Goal: Task Accomplishment & Management: Complete application form

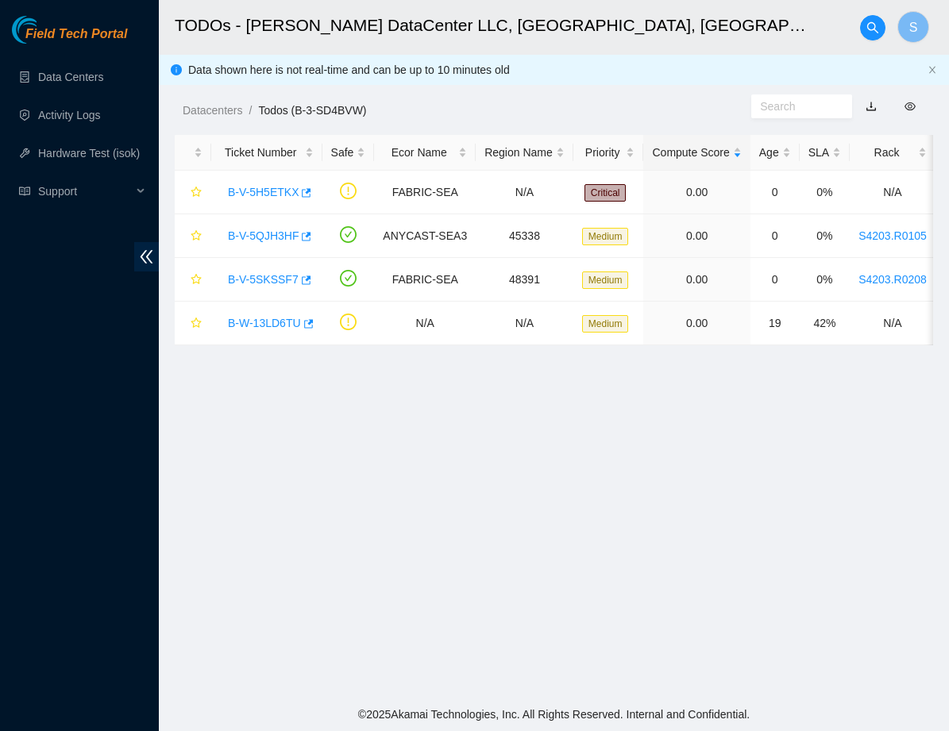
scroll to position [155, 0]
click at [87, 111] on link "Activity Logs" at bounding box center [69, 115] width 63 height 13
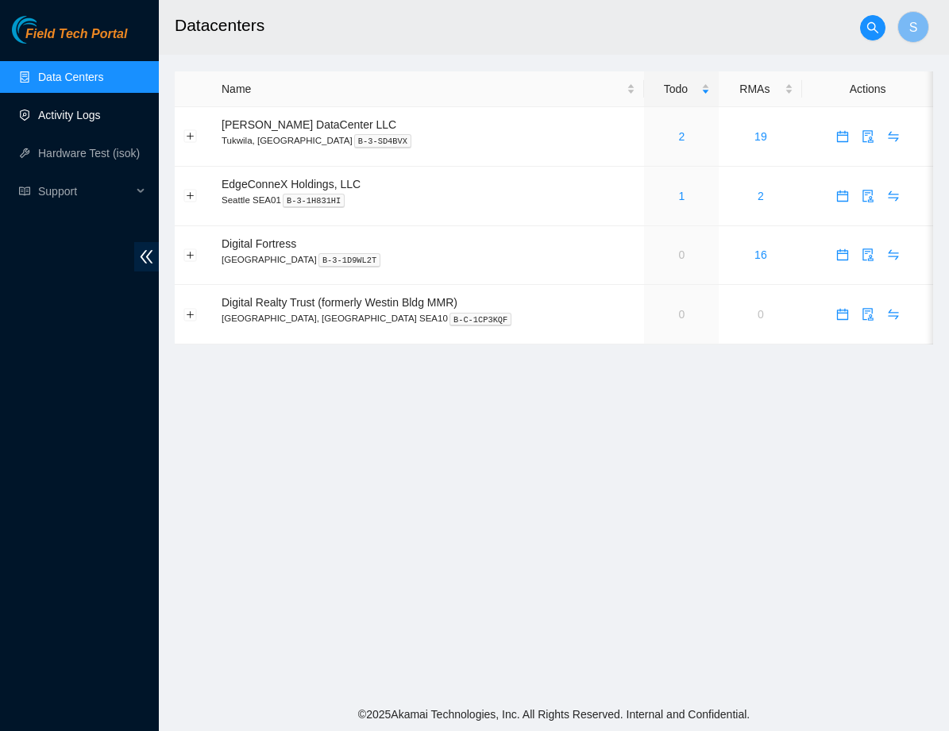
click at [60, 121] on link "Activity Logs" at bounding box center [69, 115] width 63 height 13
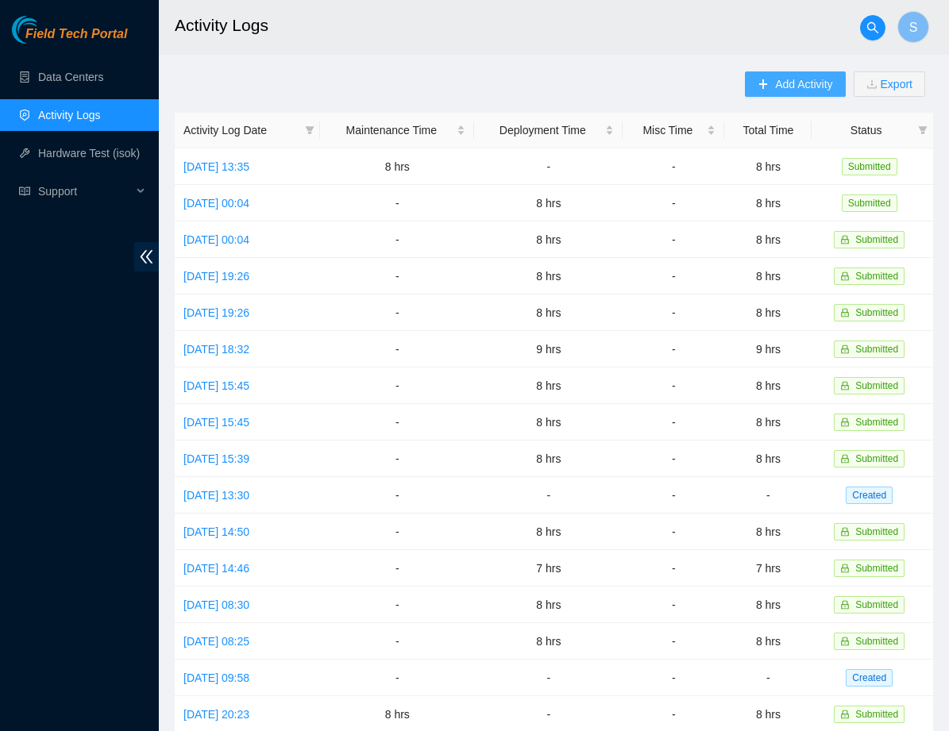
click at [799, 88] on span "Add Activity" at bounding box center [803, 83] width 57 height 17
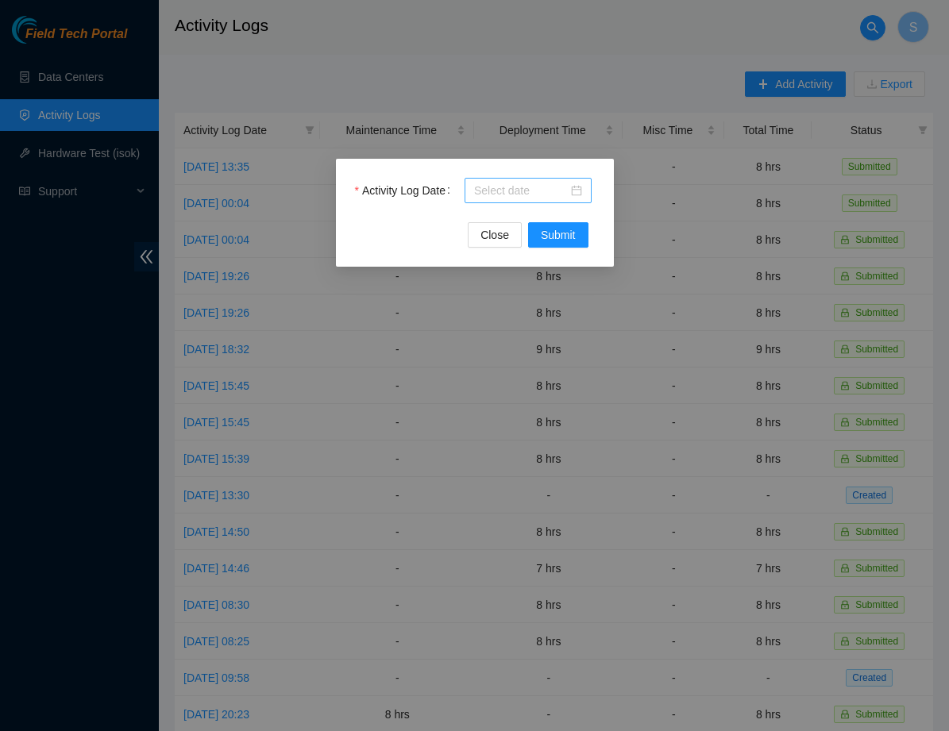
click at [559, 187] on input "Activity Log Date" at bounding box center [521, 190] width 94 height 17
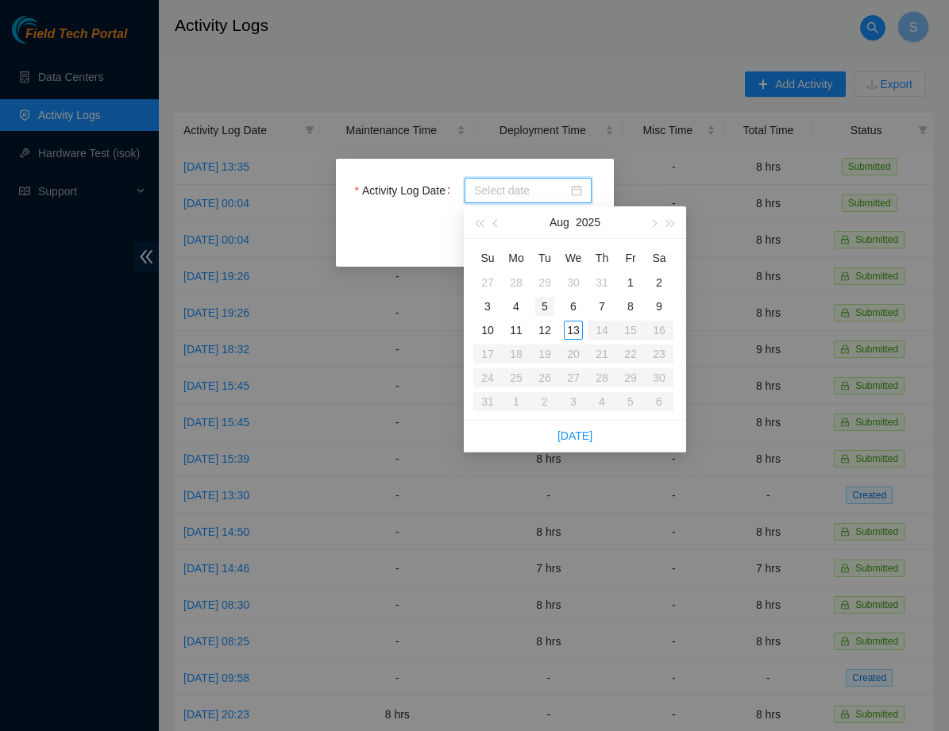
type input "[DATE]"
type input "2025-08-12"
type input "2025-08-11"
click at [518, 331] on div "11" at bounding box center [515, 330] width 19 height 19
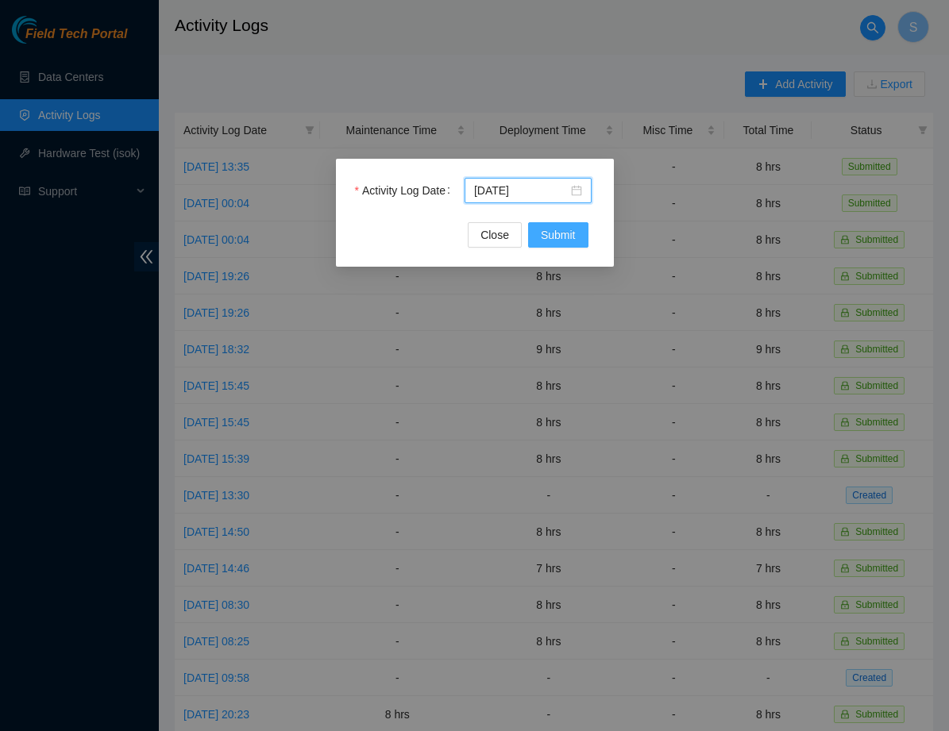
click at [566, 233] on span "Submit" at bounding box center [558, 234] width 35 height 17
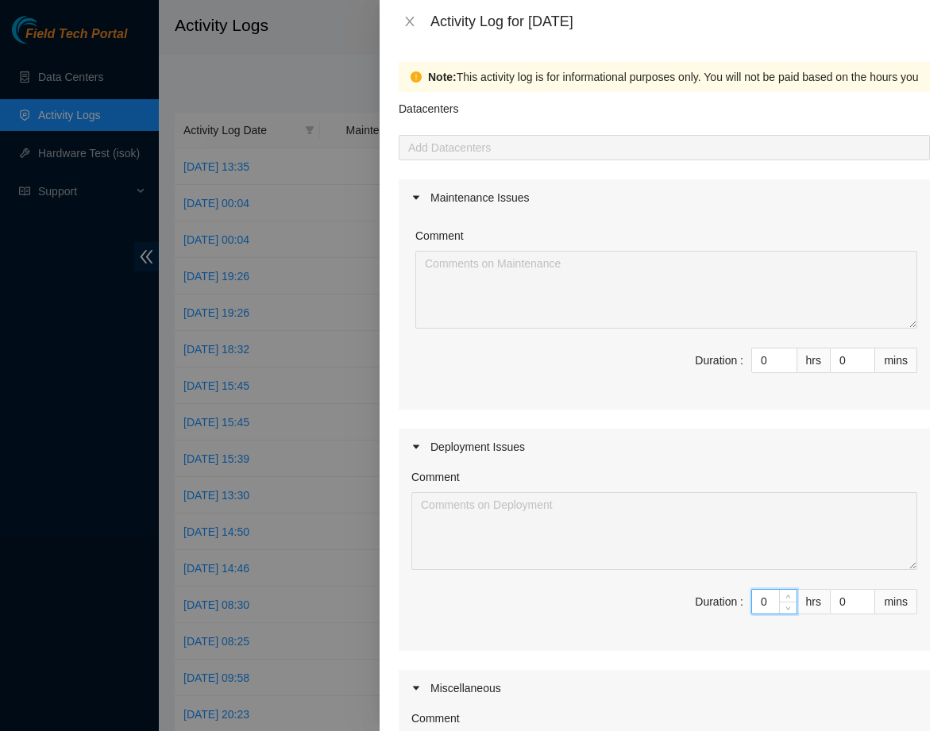
click at [773, 601] on input "0" at bounding box center [774, 602] width 44 height 24
type input "8"
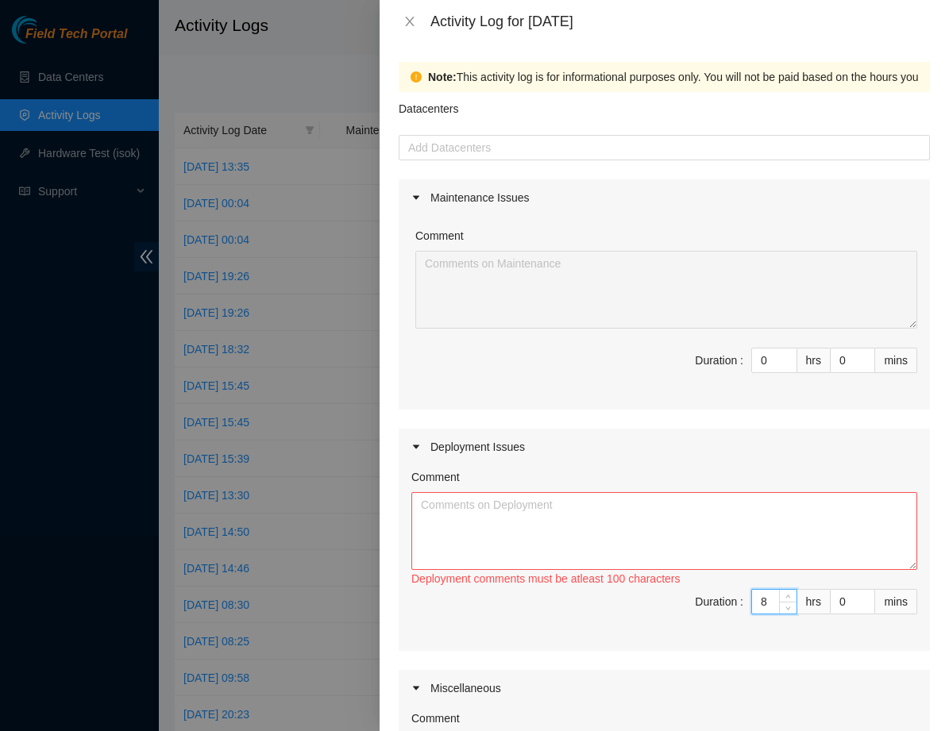
type input "8"
click at [636, 507] on textarea "Comment" at bounding box center [664, 531] width 506 height 78
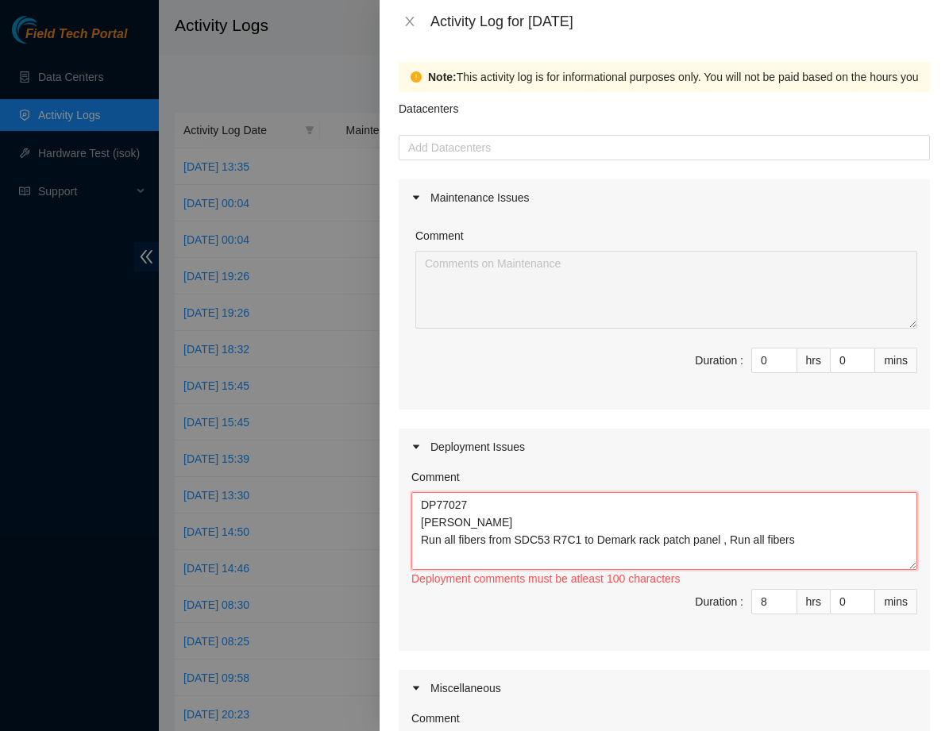
click at [833, 545] on textarea "DP77027 Mihn, Sam Run all fibers from SDC53 R7C1 to Demark rack patch panel , R…" at bounding box center [664, 531] width 506 height 78
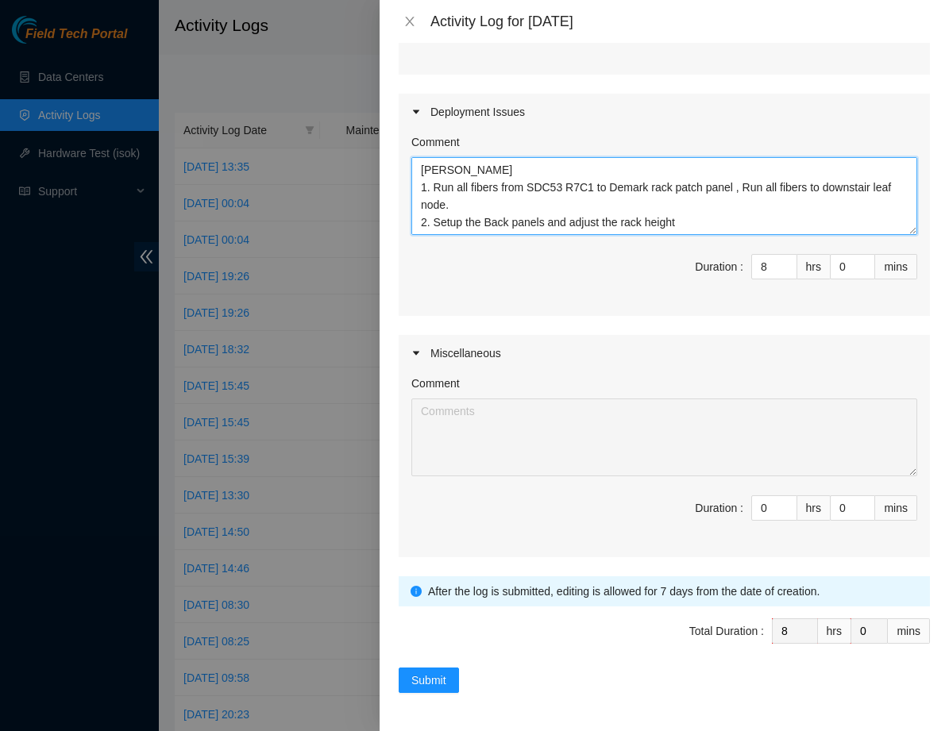
scroll to position [335, 0]
type textarea "DP77027 Mihn, Sam 1. Run all fibers from SDC53 R7C1 to Demark rack patch panel …"
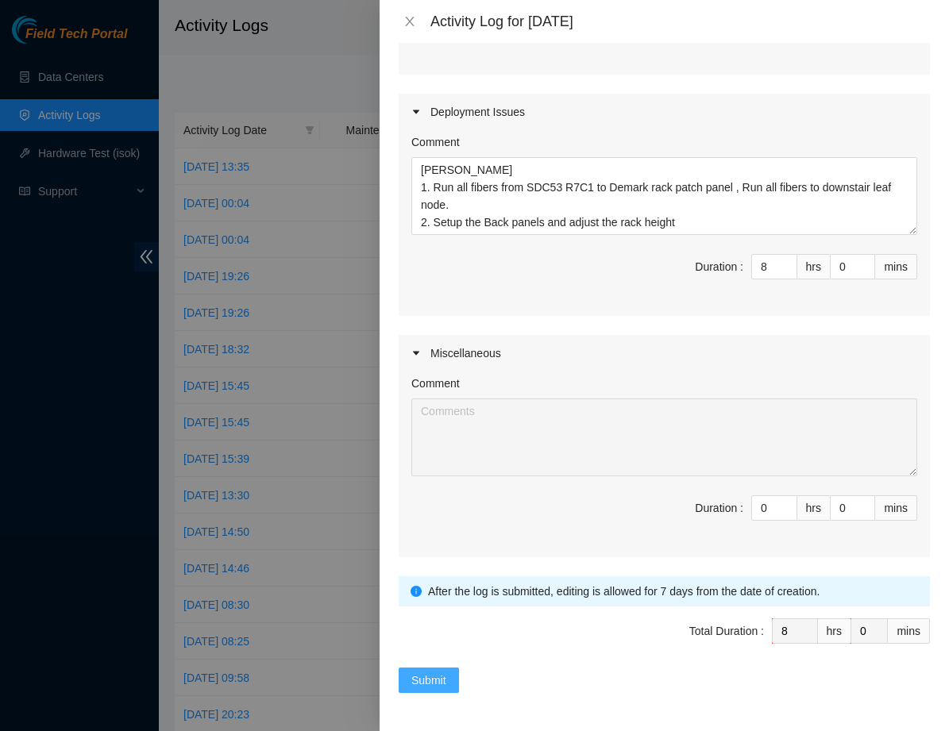
click at [431, 679] on span "Submit" at bounding box center [428, 680] width 35 height 17
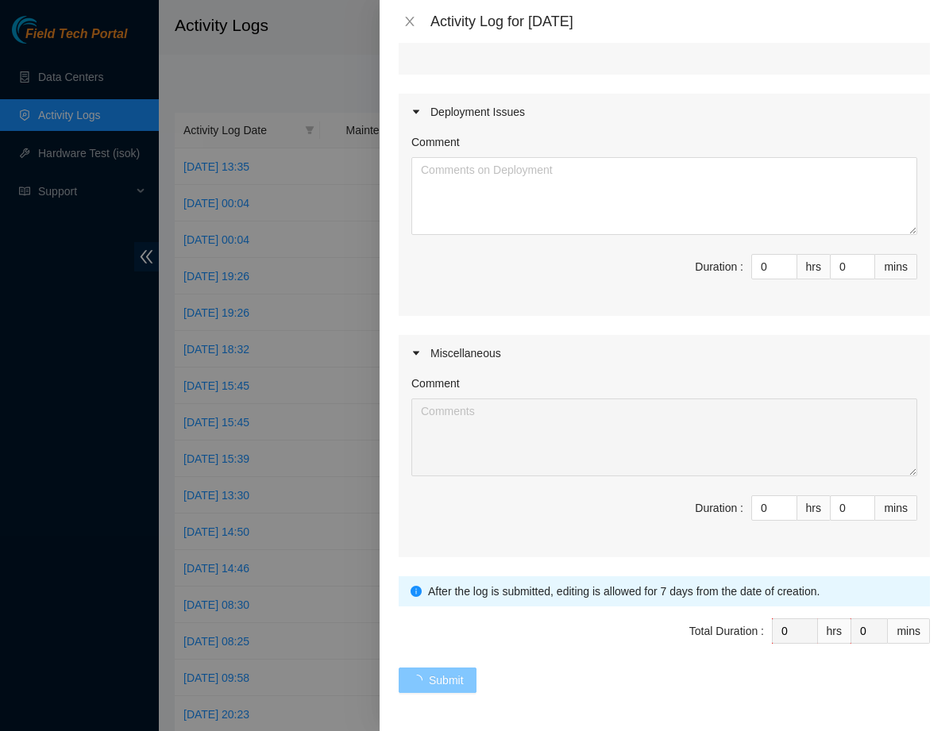
scroll to position [0, 0]
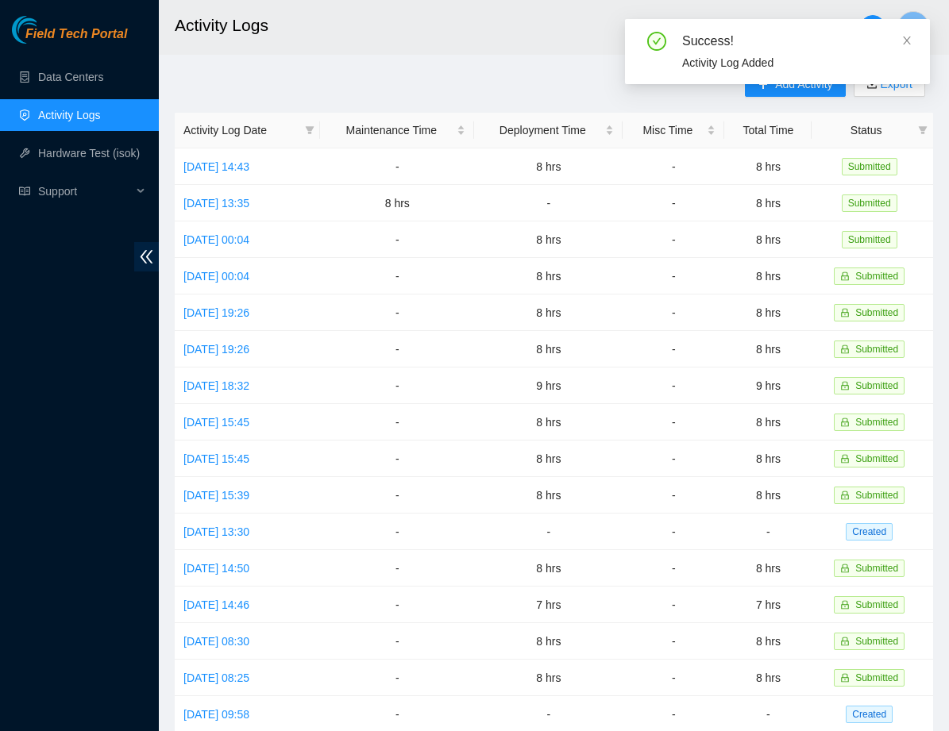
click at [775, 94] on div "Success! Activity Log Added" at bounding box center [777, 58] width 305 height 78
click at [901, 48] on link at bounding box center [906, 40] width 11 height 17
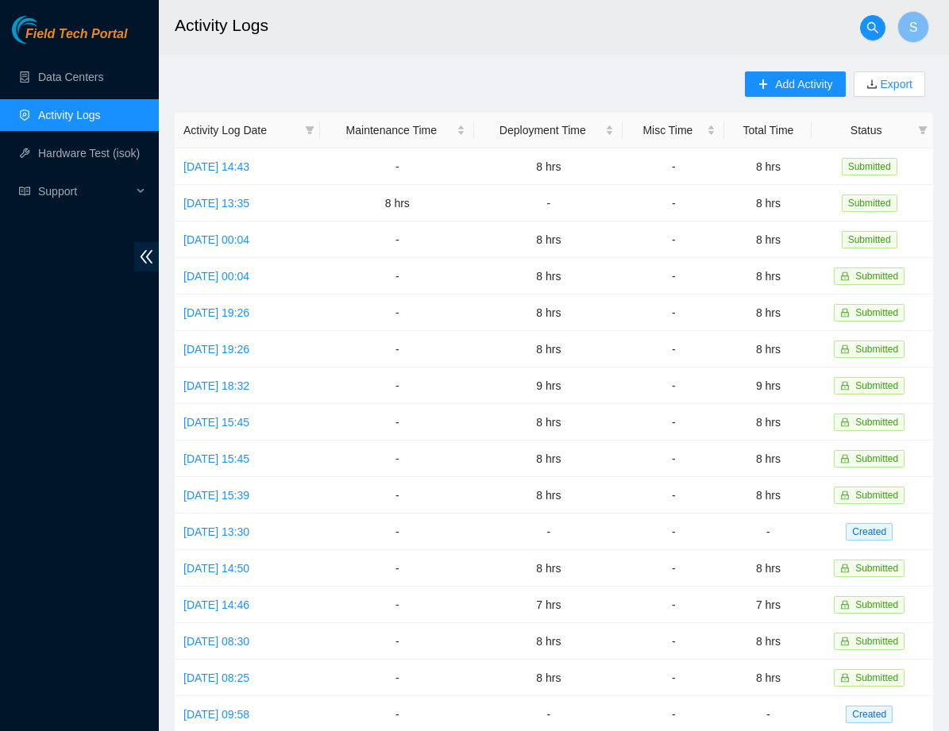
click at [780, 97] on div "Add Activity Export" at bounding box center [839, 91] width 188 height 41
click at [782, 90] on span "Add Activity" at bounding box center [803, 83] width 57 height 17
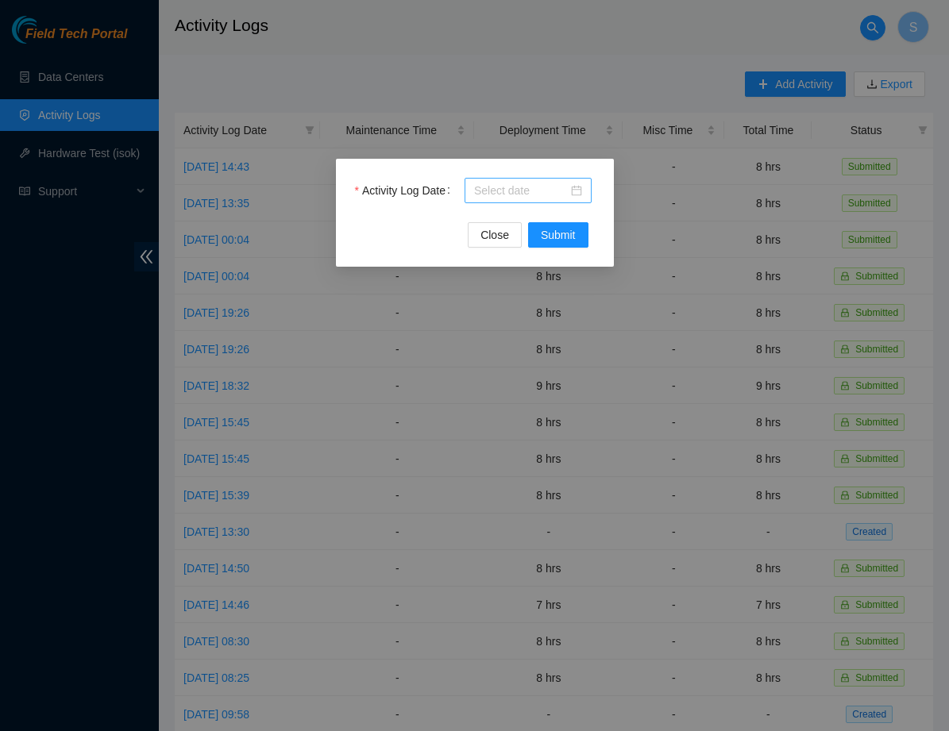
click at [533, 201] on div at bounding box center [527, 190] width 127 height 25
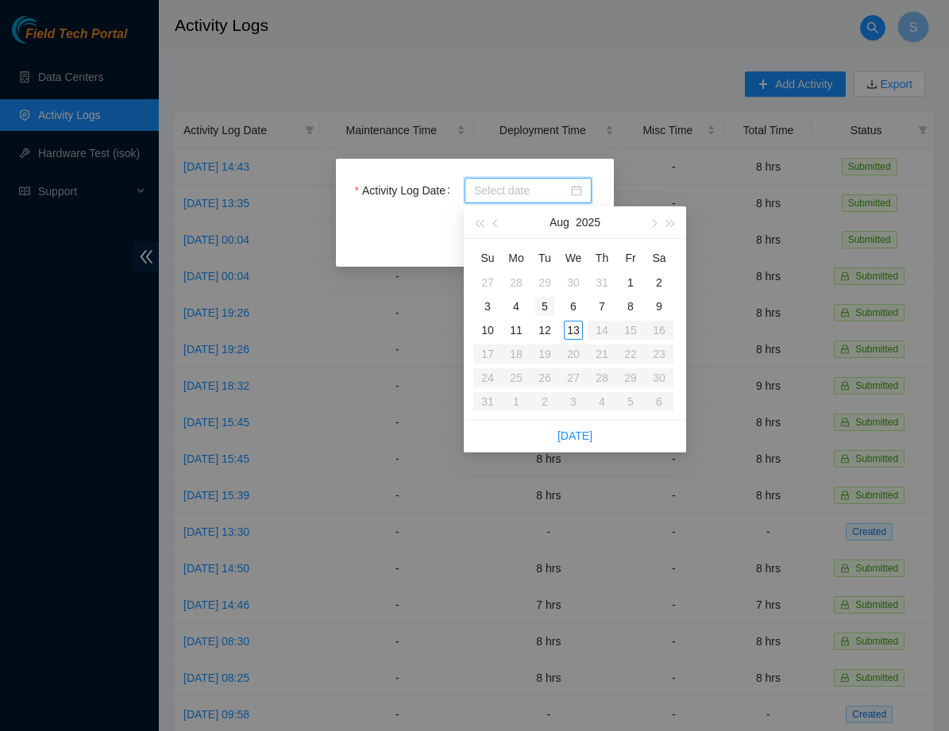
type input "2025-07-30"
type input "2025-07-29"
type input "2025-08-05"
type input "2025-08-06"
type input "2025-08-13"
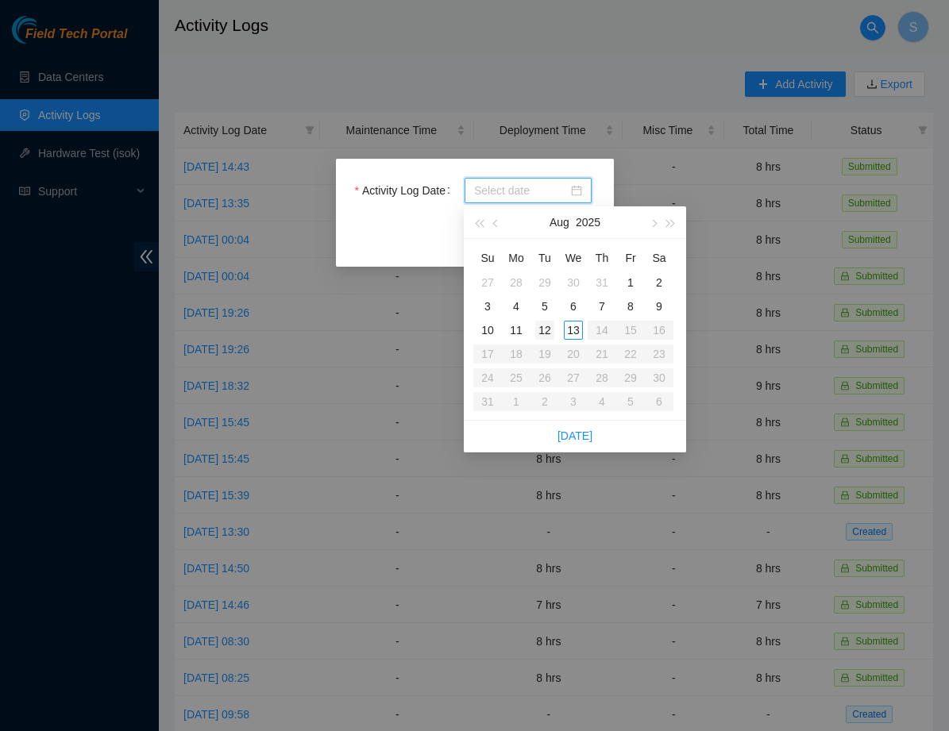
type input "2025-08-12"
click at [548, 327] on div "12" at bounding box center [544, 330] width 19 height 19
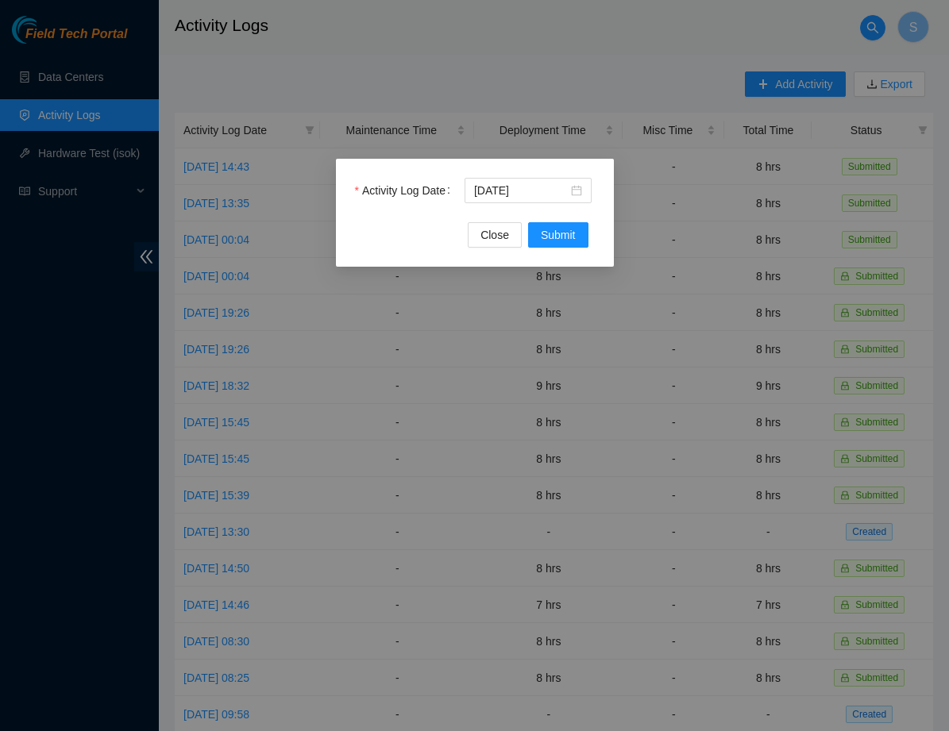
click at [576, 220] on div "Activity Log Date 2025-08-12" at bounding box center [475, 200] width 240 height 44
click at [574, 225] on button "Submit" at bounding box center [558, 234] width 60 height 25
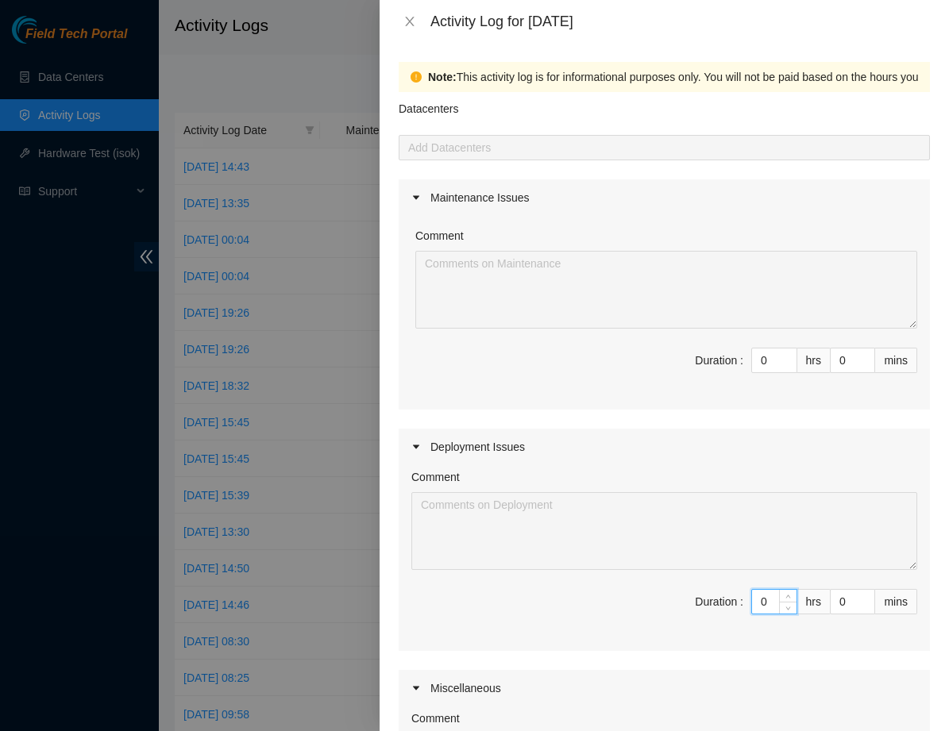
click at [776, 605] on input "0" at bounding box center [774, 602] width 44 height 24
type input "8"
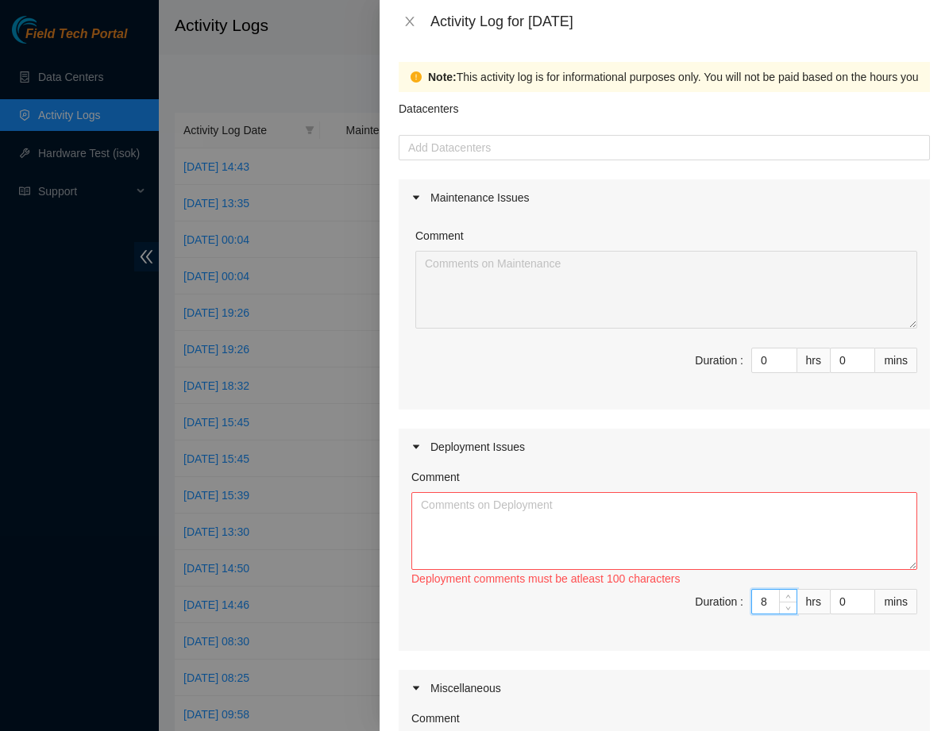
type input "8"
click at [520, 501] on textarea "Comment" at bounding box center [664, 531] width 506 height 78
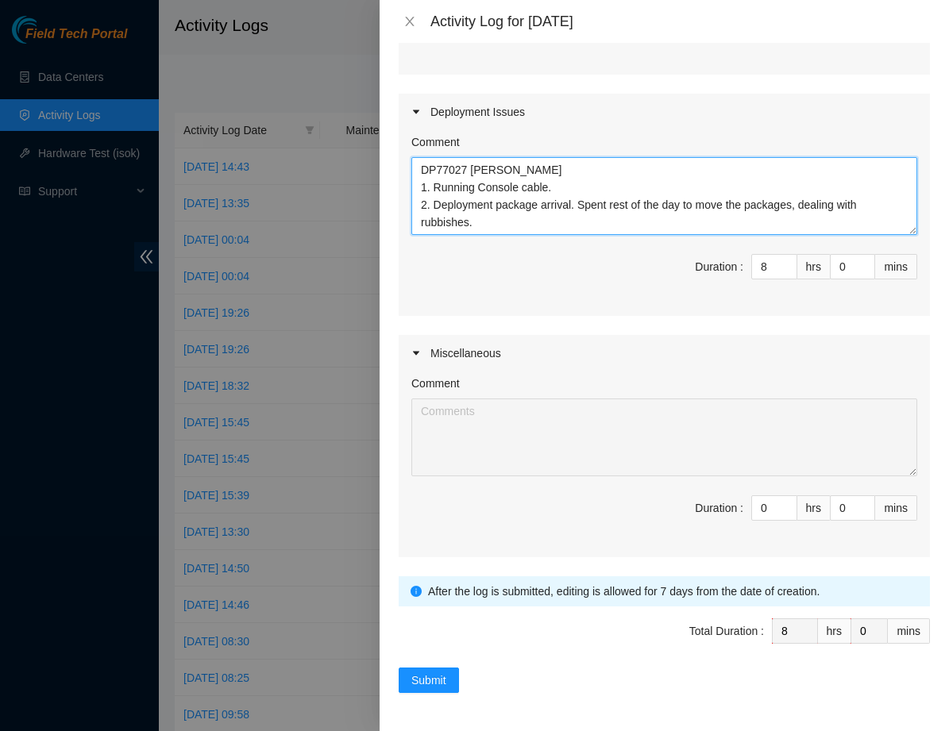
scroll to position [335, 0]
type textarea "DP77027 Mihn, Sam 1. Running Console cable. 2. Deployment package arrival. Spen…"
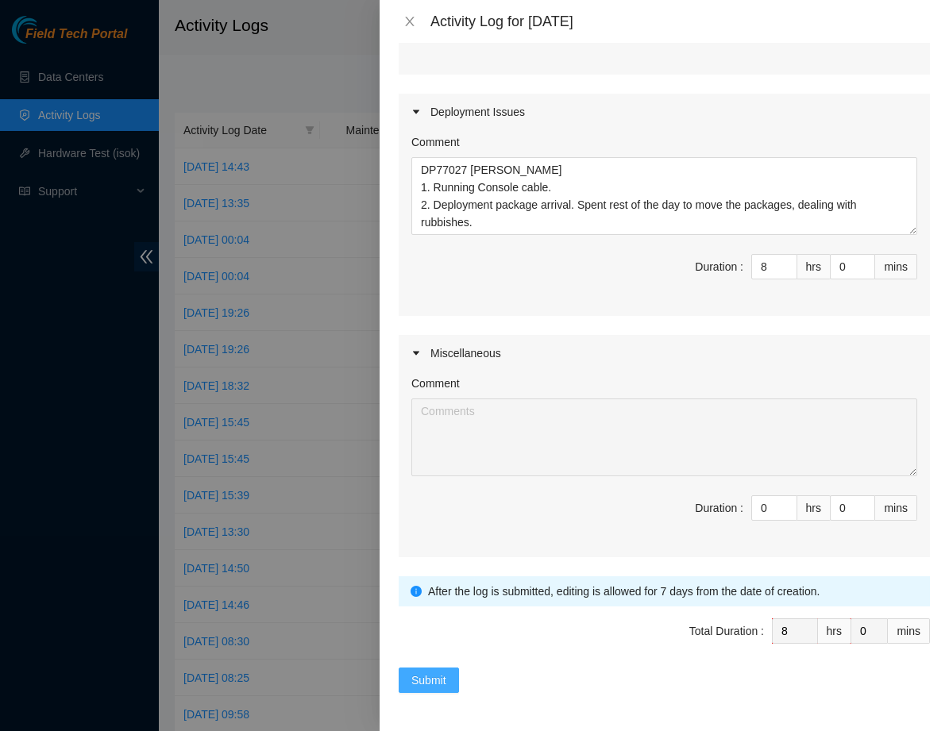
click at [411, 687] on span "Submit" at bounding box center [428, 680] width 35 height 17
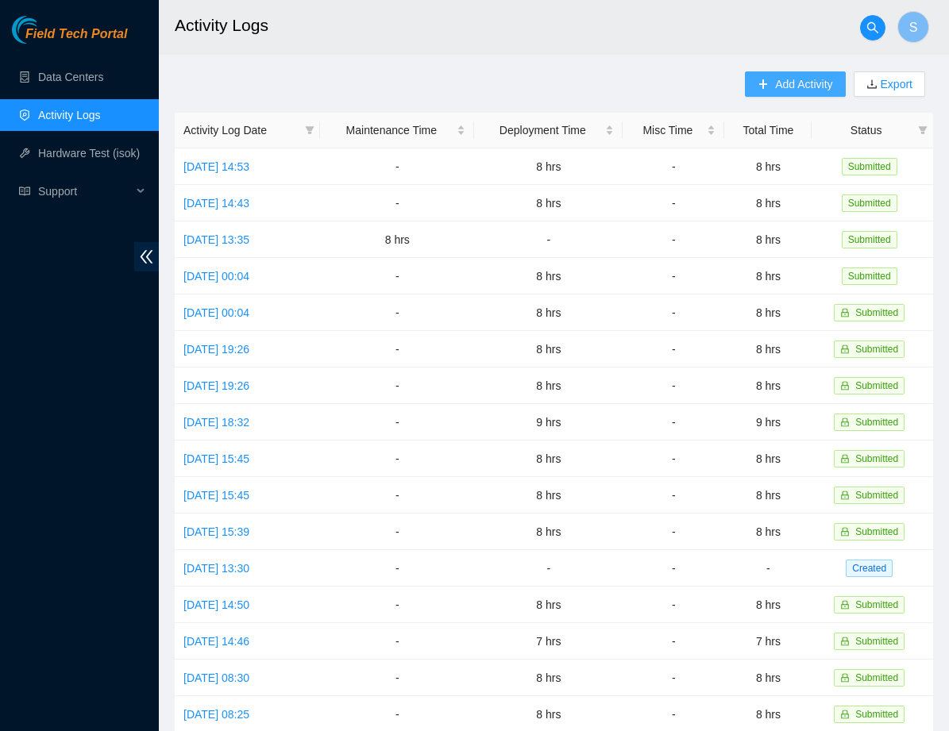
click at [775, 79] on span "Add Activity" at bounding box center [803, 83] width 57 height 17
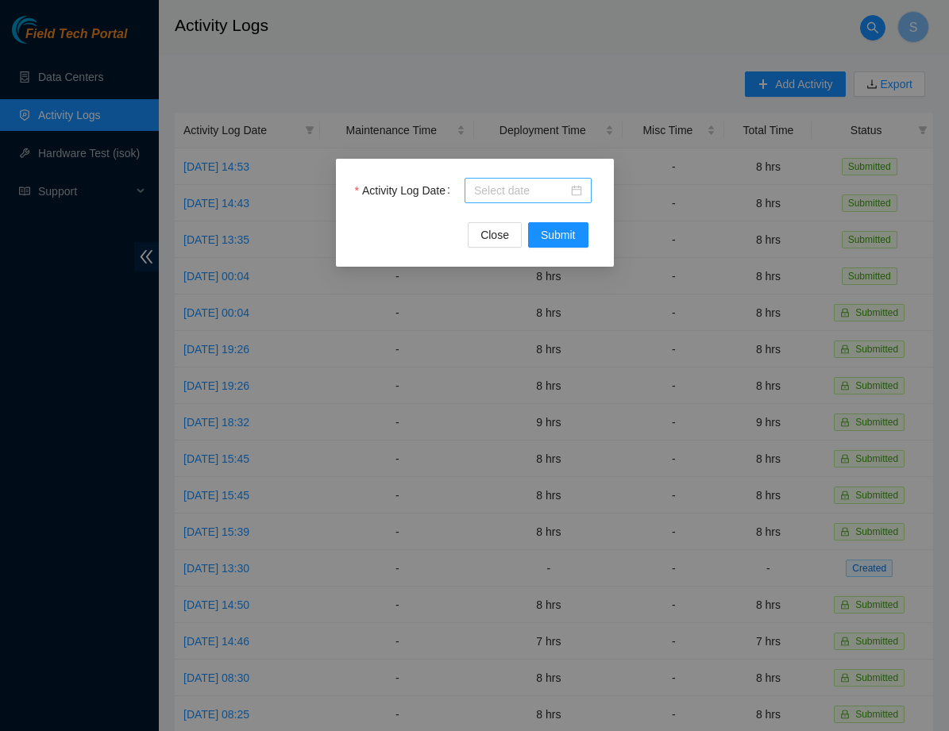
click at [525, 191] on input "Activity Log Date" at bounding box center [521, 190] width 94 height 17
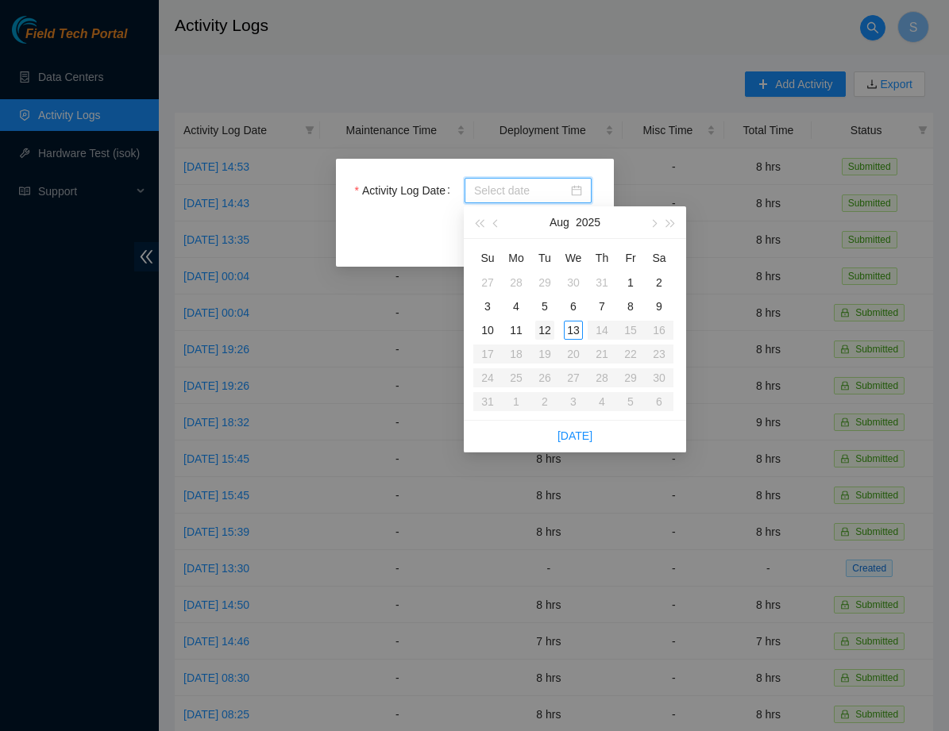
type input "2025-08-05"
type input "2025-08-12"
type input "2025-08-13"
click at [568, 325] on div "13" at bounding box center [573, 330] width 19 height 19
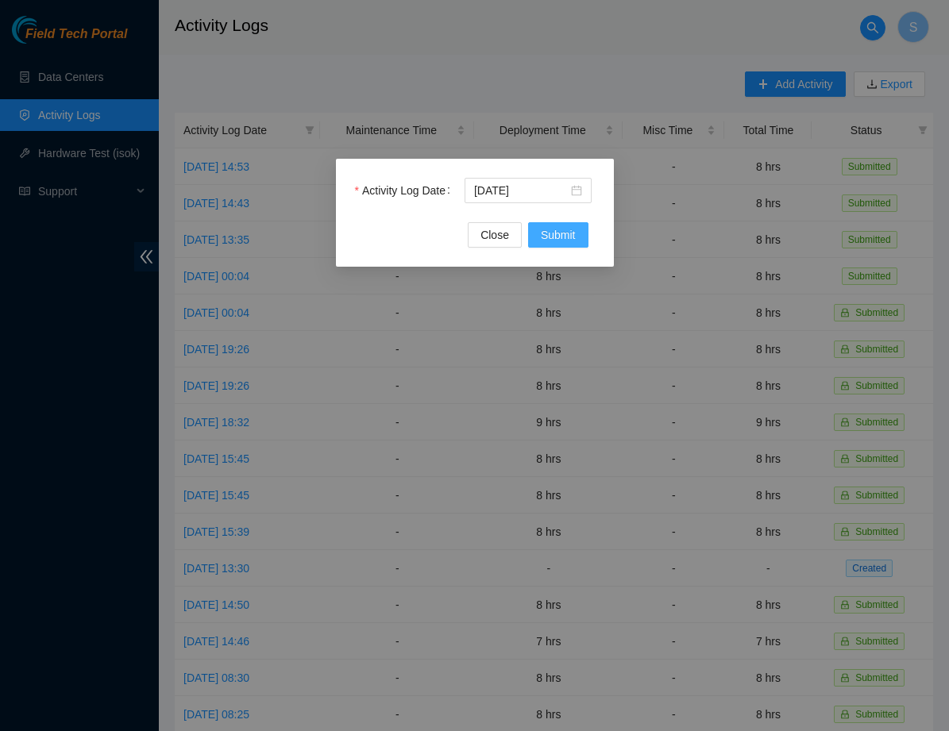
click at [543, 237] on span "Submit" at bounding box center [558, 234] width 35 height 17
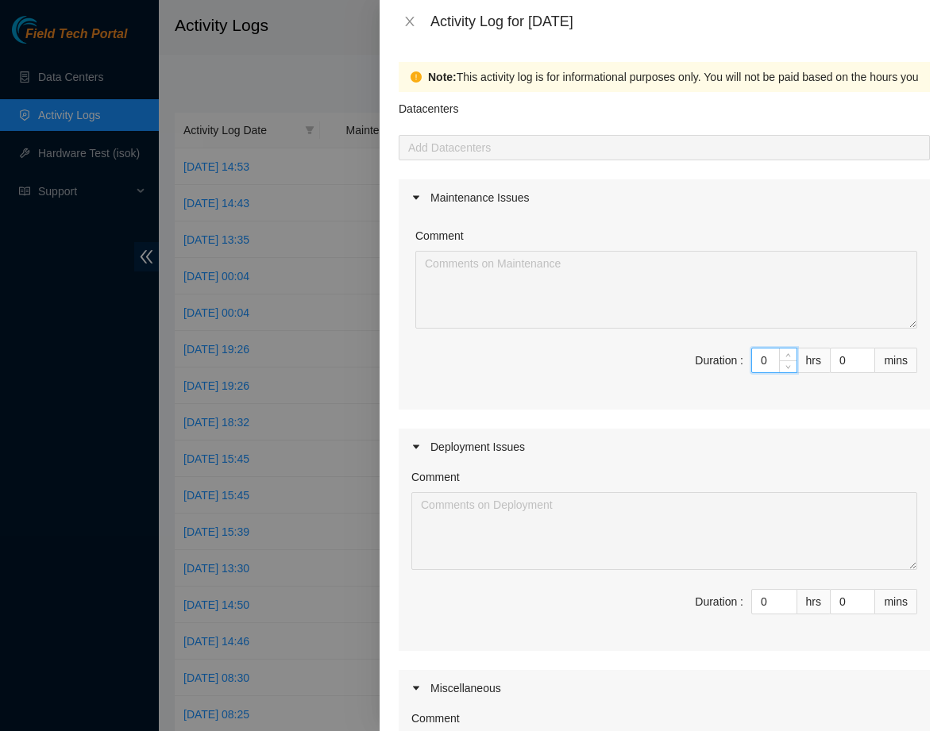
click at [772, 356] on input "0" at bounding box center [774, 360] width 44 height 24
type input "8"
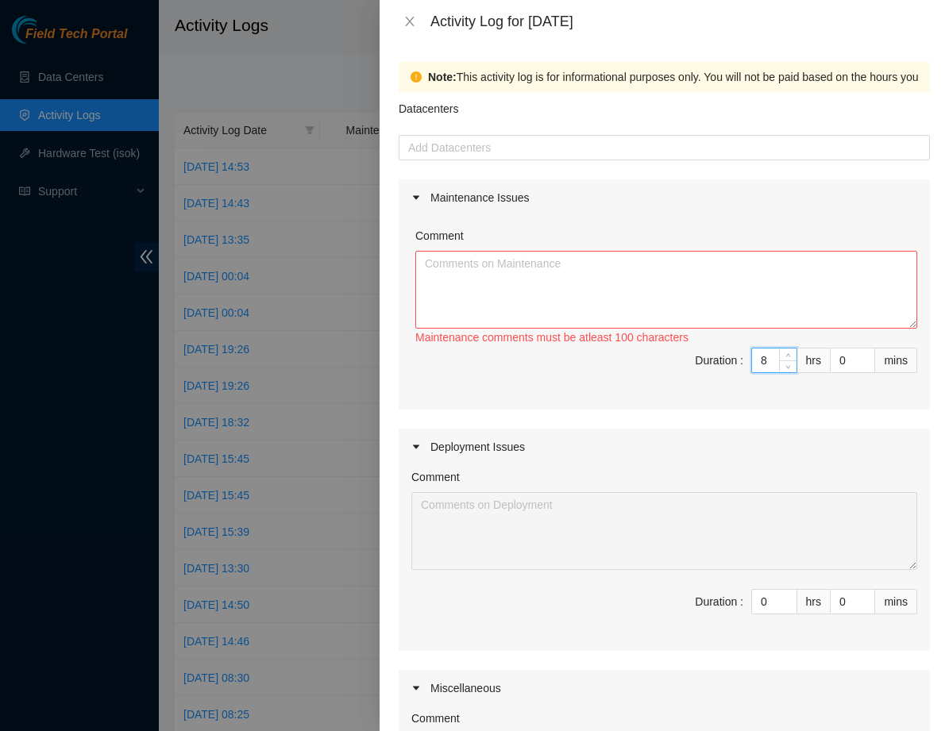
type input "8"
click at [606, 287] on textarea "Comment" at bounding box center [666, 290] width 502 height 78
type textarea "a"
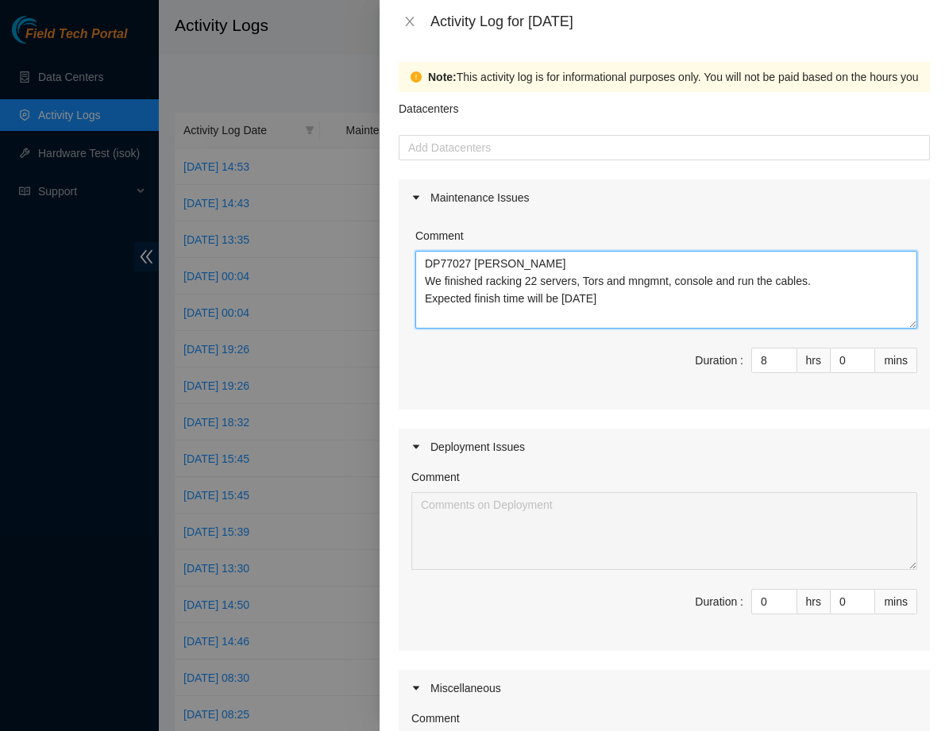
type textarea "DP77027 Mihn, Sam We finished racking 22 servers, Tors and mngmnt, console and …"
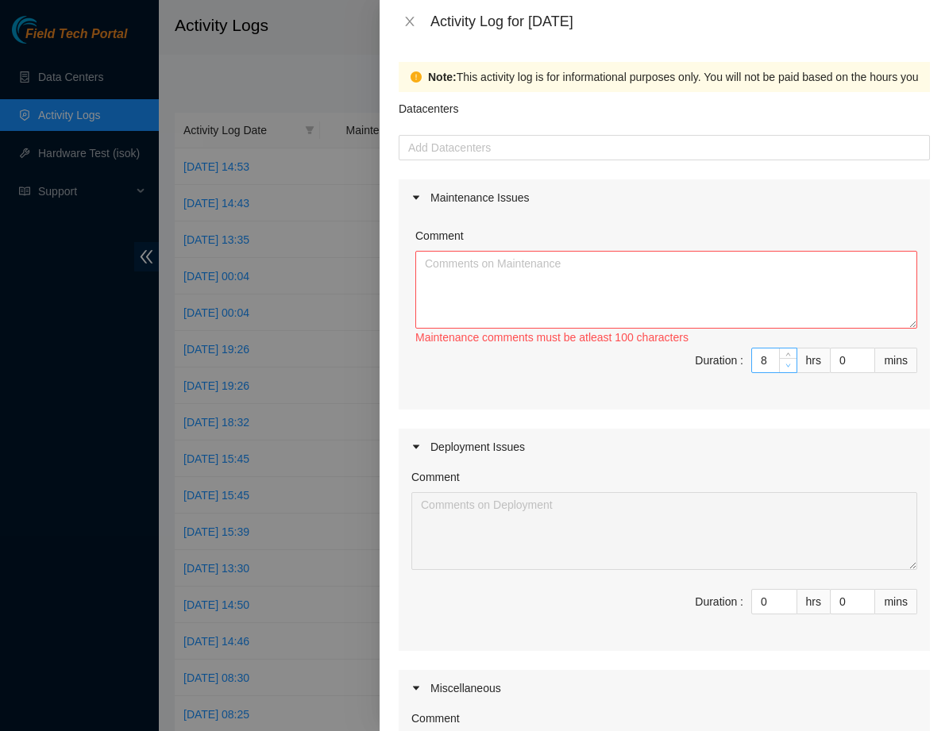
type input "7"
click at [784, 364] on span "down" at bounding box center [789, 366] width 10 height 10
type input "0"
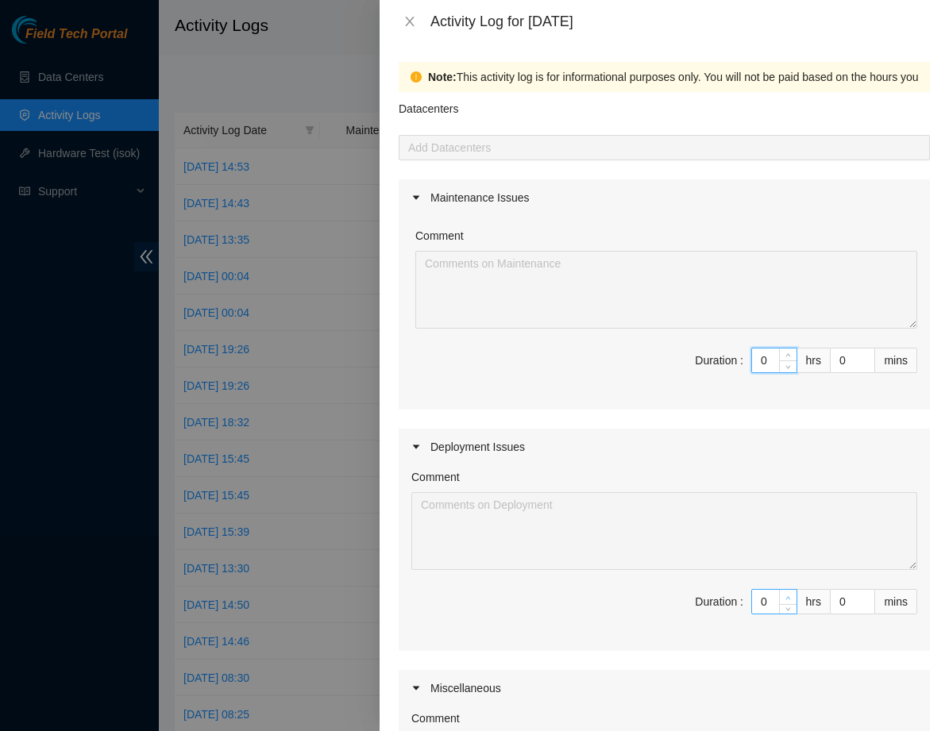
type input "0"
type input "1"
click at [780, 595] on span "Increase Value" at bounding box center [787, 597] width 17 height 14
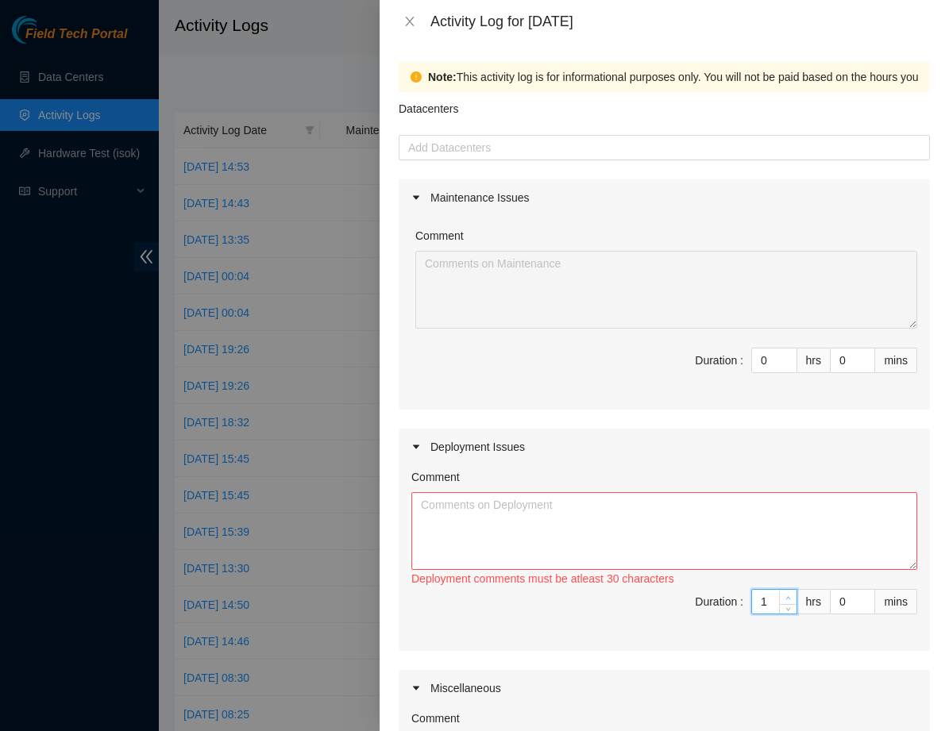
type input "0"
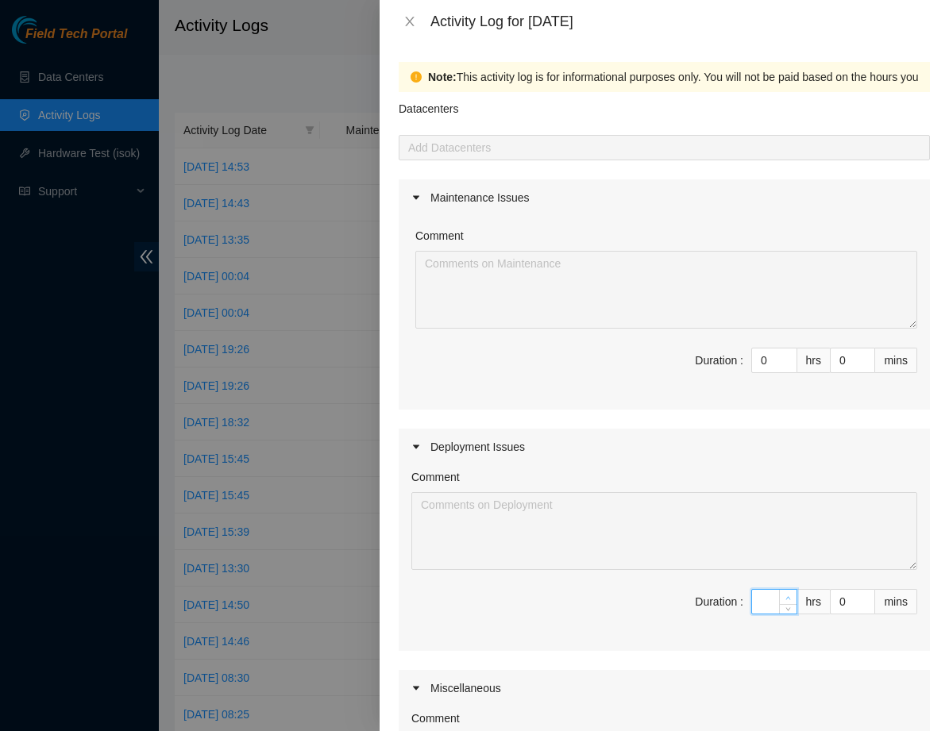
type input "8"
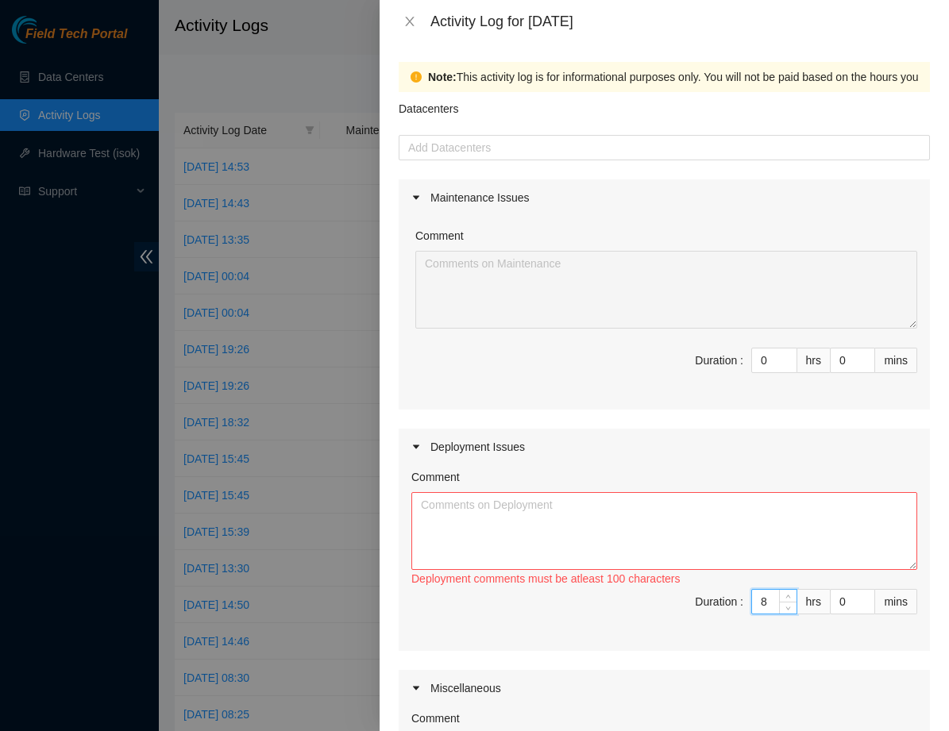
type input "8"
click at [647, 526] on textarea "Comment" at bounding box center [664, 531] width 506 height 78
paste textarea "DP77027 Mihn, Sam We finished racking 22 servers, Tors and mngmnt, console and …"
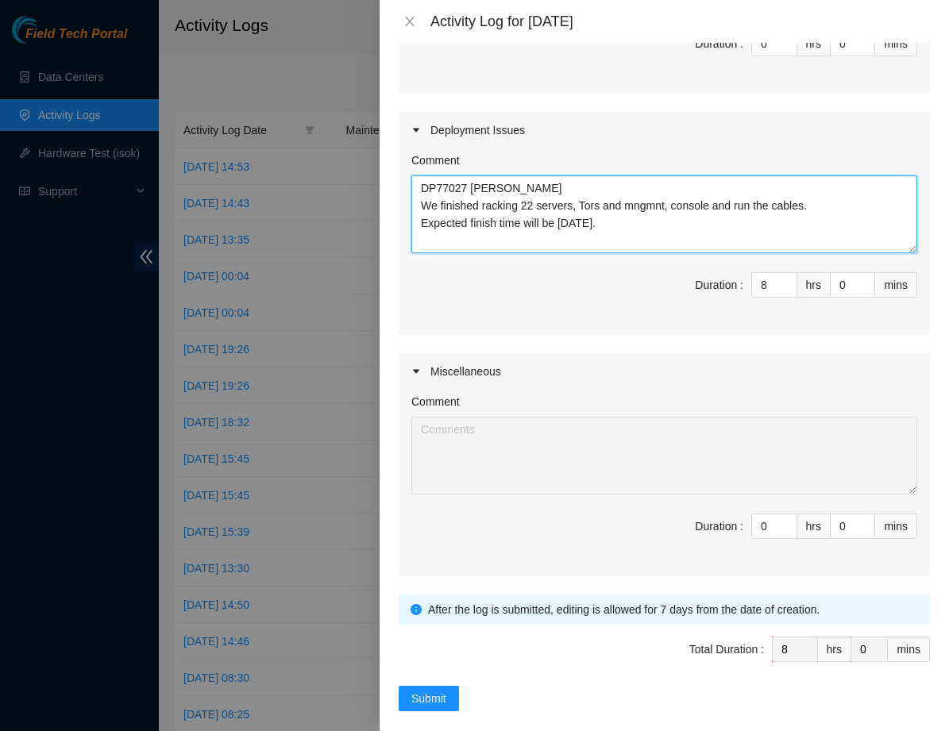
scroll to position [335, 0]
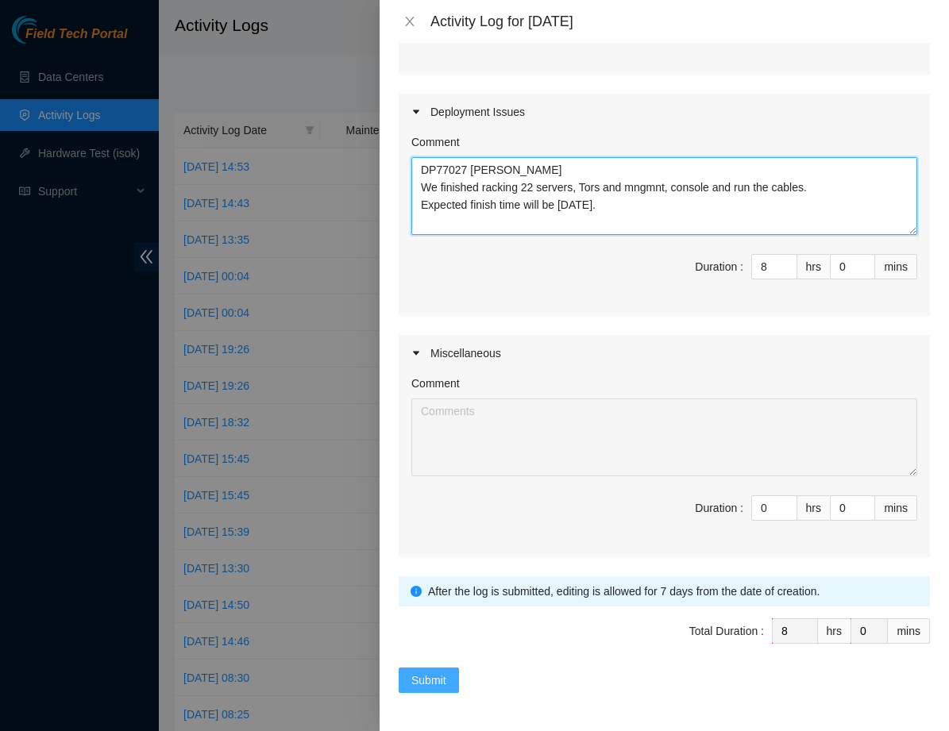
type textarea "DP77027 Mihn, Sam We finished racking 22 servers, Tors and mngmnt, console and …"
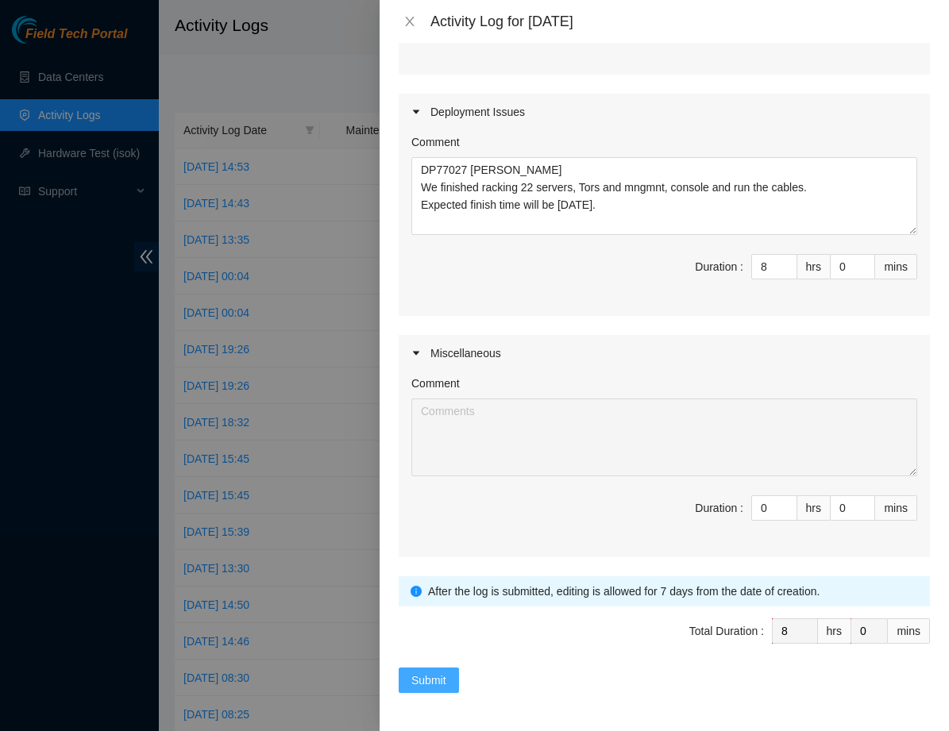
click at [439, 672] on span "Submit" at bounding box center [428, 680] width 35 height 17
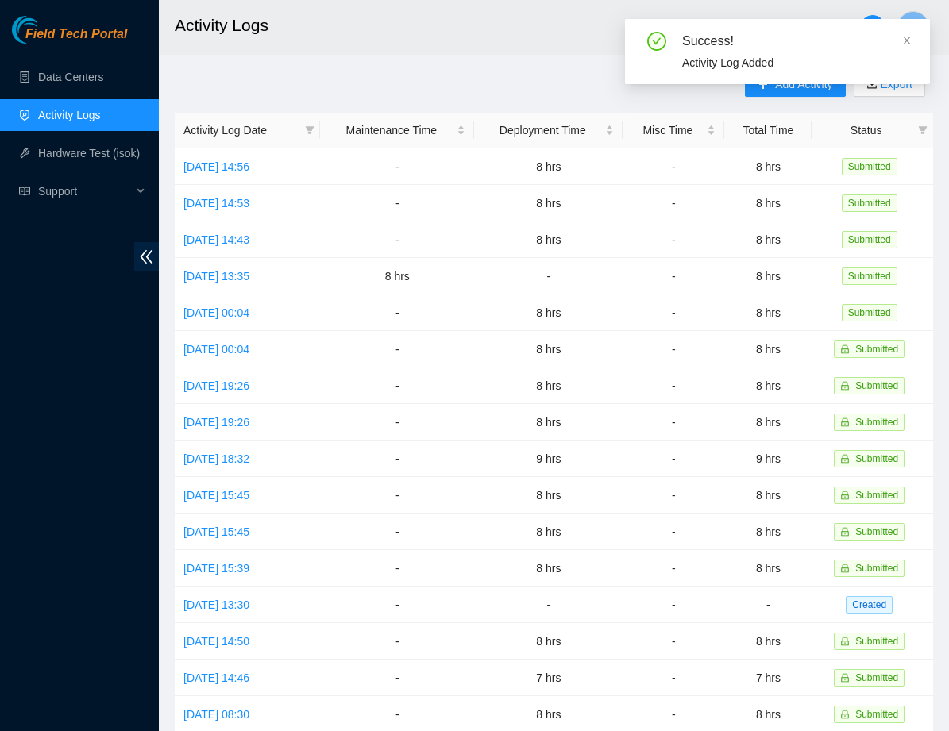
scroll to position [0, 0]
